Goal: Information Seeking & Learning: Find specific fact

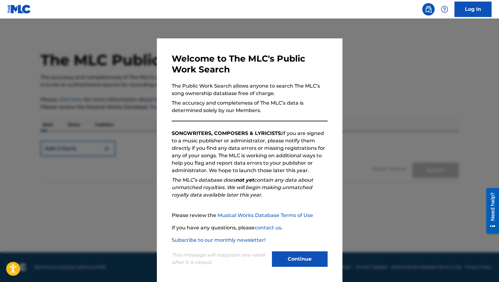
click at [323, 255] on button "Continue" at bounding box center [300, 258] width 56 height 15
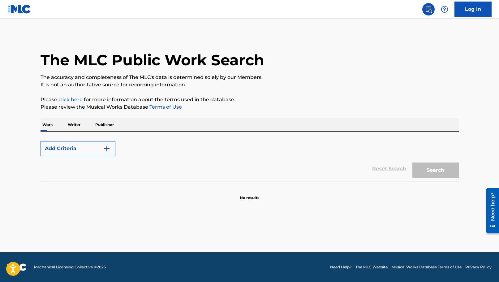
click at [97, 145] on button "Add Criteria" at bounding box center [78, 148] width 75 height 15
click at [41, 141] on button "Add Criteria" at bounding box center [78, 148] width 75 height 15
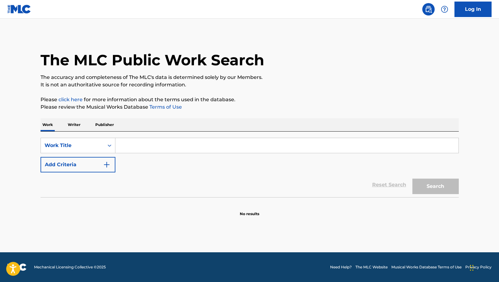
click at [99, 163] on button "Add Criteria" at bounding box center [78, 164] width 75 height 15
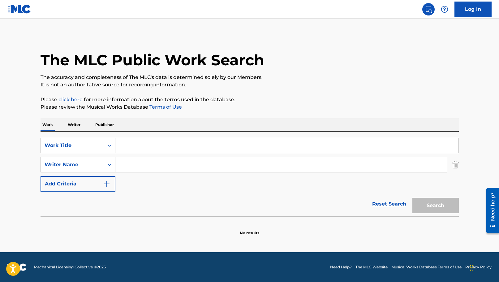
click at [134, 165] on input "Search Form" at bounding box center [280, 164] width 331 height 15
paste input "Weiner"
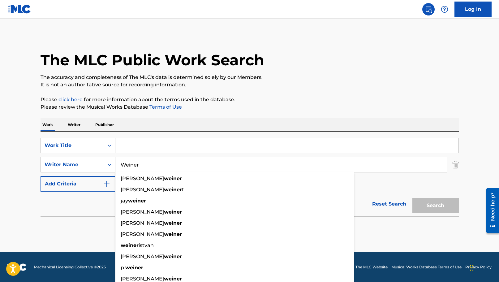
type input "Weiner"
click at [132, 145] on input "Search Form" at bounding box center [286, 145] width 343 height 15
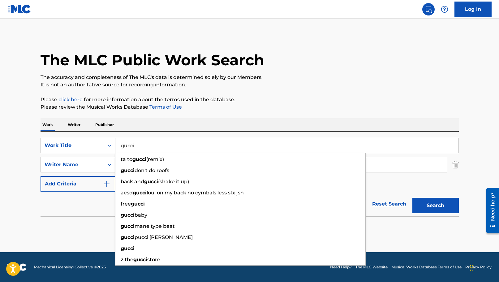
type input "gucci"
click at [412, 198] on button "Search" at bounding box center [435, 205] width 46 height 15
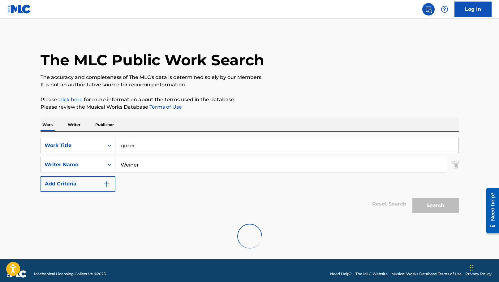
scroll to position [7, 0]
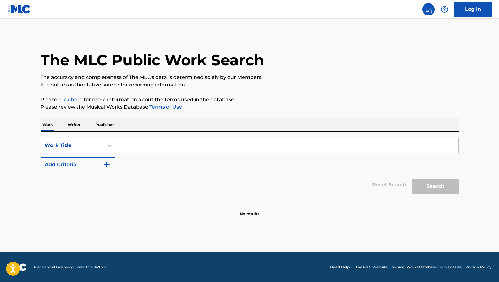
click at [160, 153] on div "Search Form" at bounding box center [286, 145] width 343 height 15
click at [152, 143] on input "Search Form" at bounding box center [286, 145] width 343 height 15
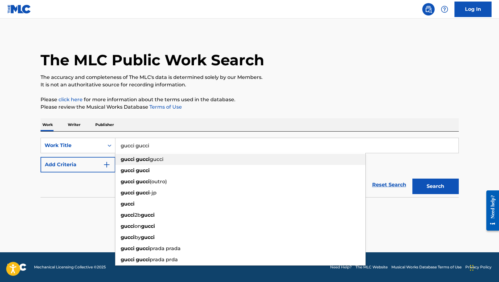
type input "gucci gucci"
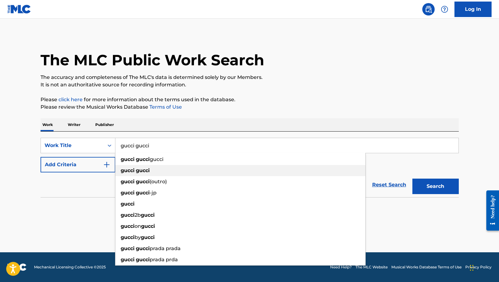
click at [146, 167] on div "gucci gucci" at bounding box center [240, 170] width 250 height 11
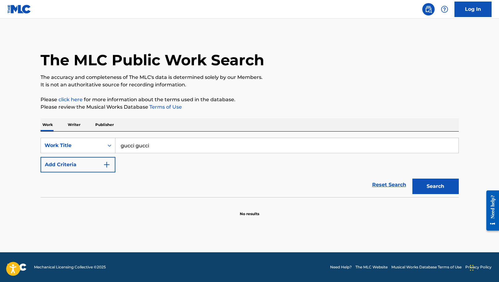
click at [114, 165] on button "Add Criteria" at bounding box center [78, 164] width 75 height 15
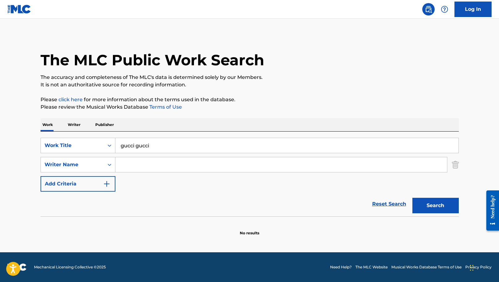
click at [140, 168] on input "Search Form" at bounding box center [280, 164] width 331 height 15
paste input "Weiner"
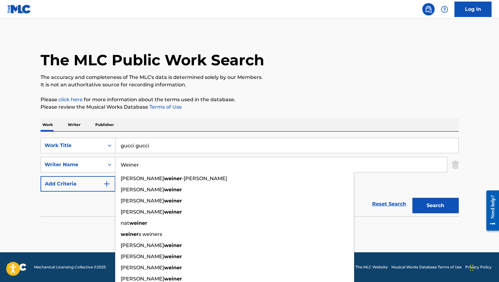
type input "Weiner"
click at [422, 210] on button "Search" at bounding box center [435, 205] width 46 height 15
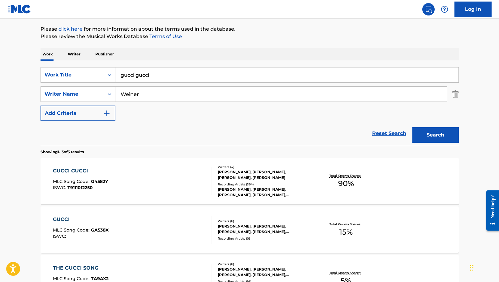
scroll to position [85, 0]
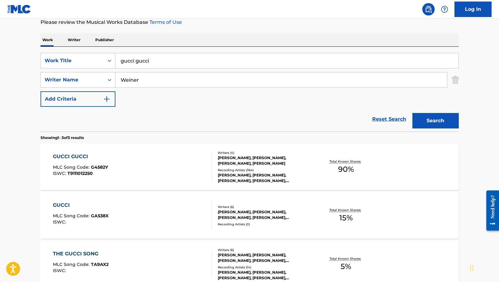
click at [121, 156] on div "GUCCI GUCCI MLC Song Code : G4582Y ISWC : T9111012250" at bounding box center [132, 167] width 159 height 28
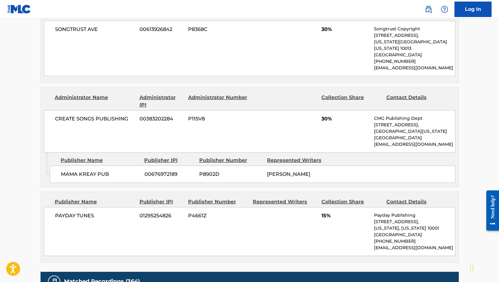
scroll to position [475, 0]
